Goal: Transaction & Acquisition: Purchase product/service

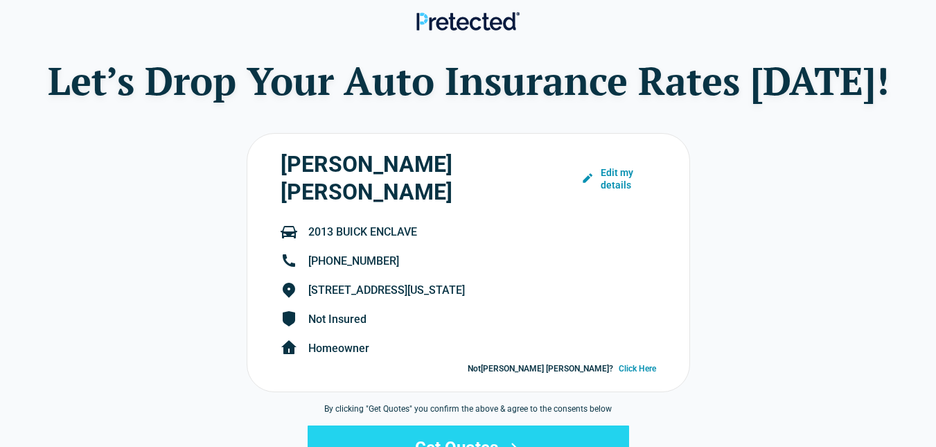
click at [603, 425] on button "Get Quotes" at bounding box center [468, 447] width 321 height 44
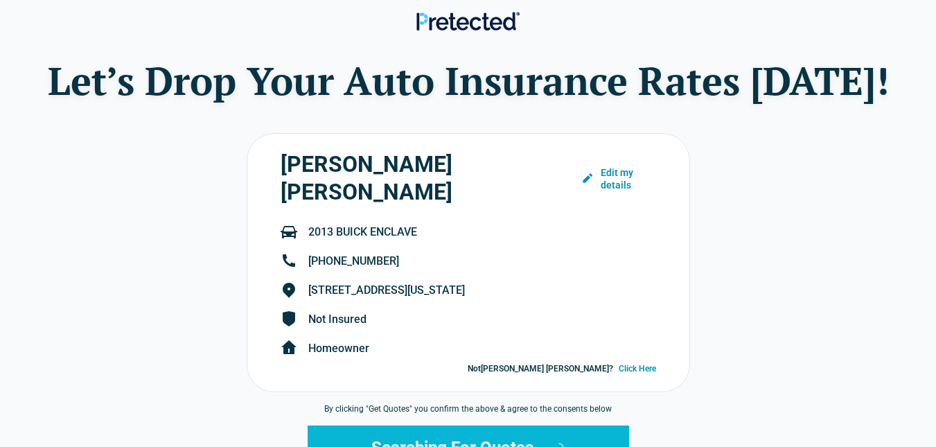
click at [604, 425] on button "Searching For Quotes..." at bounding box center [468, 447] width 321 height 44
